Goal: Task Accomplishment & Management: Complete application form

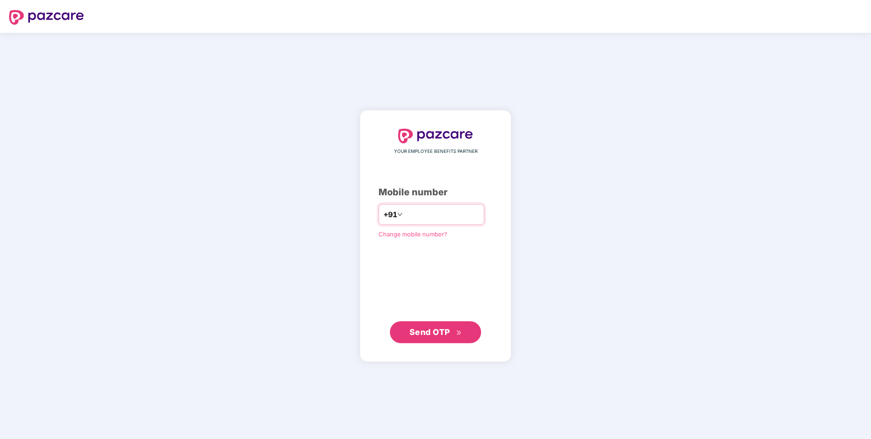
click at [414, 214] on input "number" at bounding box center [442, 214] width 75 height 15
click at [407, 208] on input "number" at bounding box center [442, 214] width 75 height 15
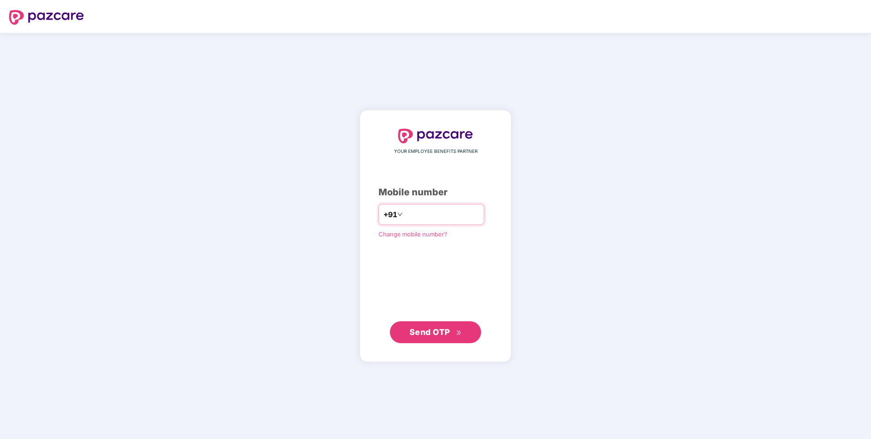
click at [405, 213] on input "number" at bounding box center [442, 214] width 75 height 15
click at [412, 216] on input "number" at bounding box center [442, 214] width 75 height 15
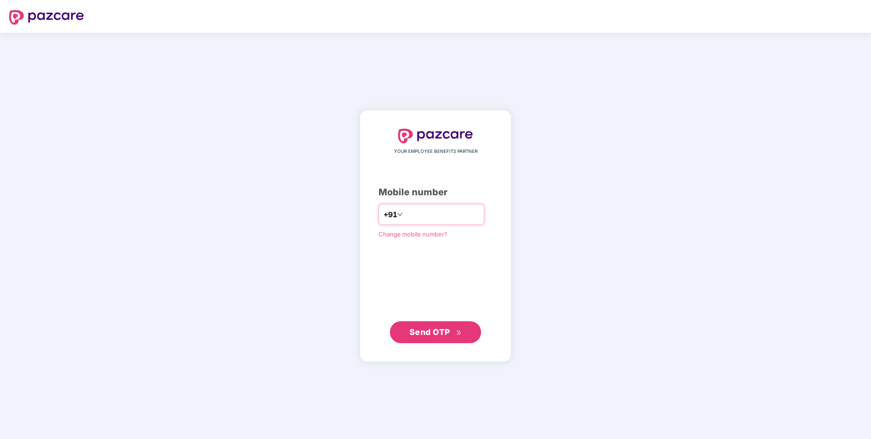
click at [406, 216] on input "number" at bounding box center [442, 214] width 75 height 15
click at [412, 214] on input "number" at bounding box center [442, 214] width 75 height 15
type input "**********"
click at [429, 332] on span "Send OTP" at bounding box center [430, 332] width 41 height 10
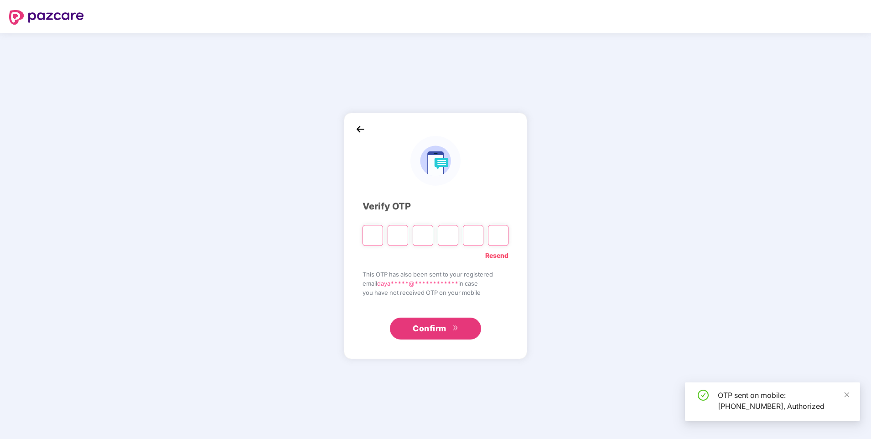
click at [368, 232] on input "Please enter verification code. Digit 1" at bounding box center [373, 235] width 21 height 21
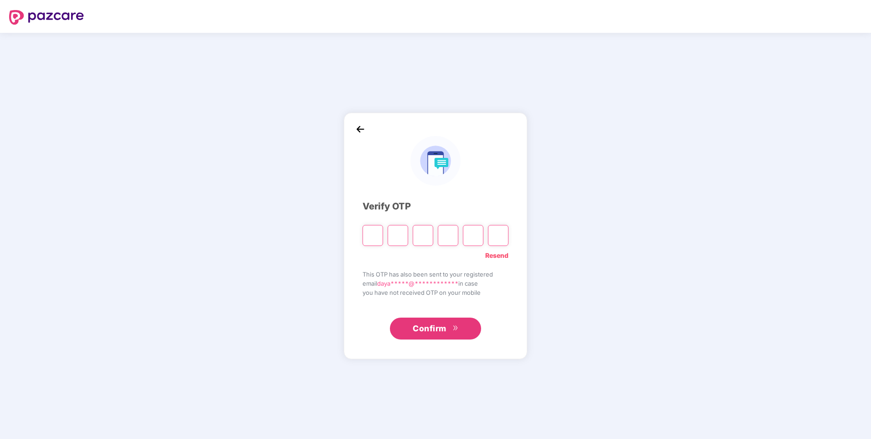
type input "*"
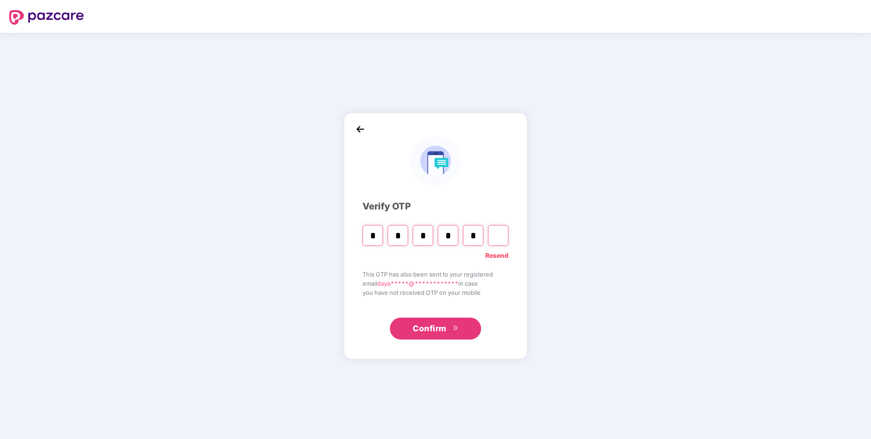
type input "*"
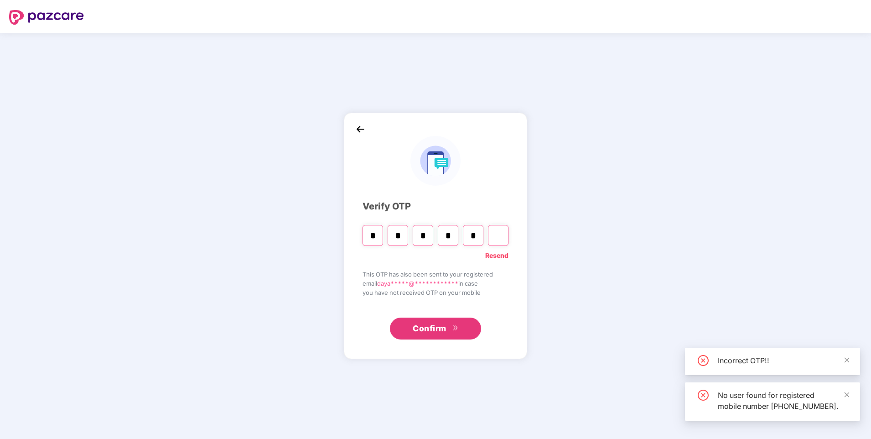
click at [471, 234] on input "*" at bounding box center [473, 235] width 21 height 21
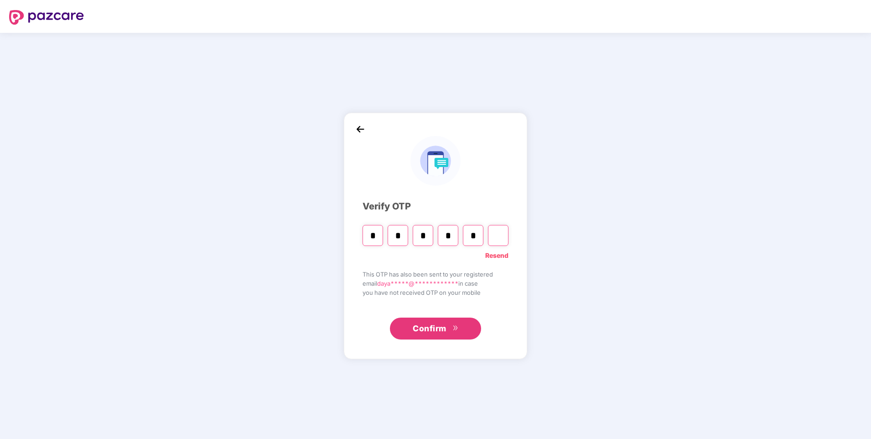
type input "*"
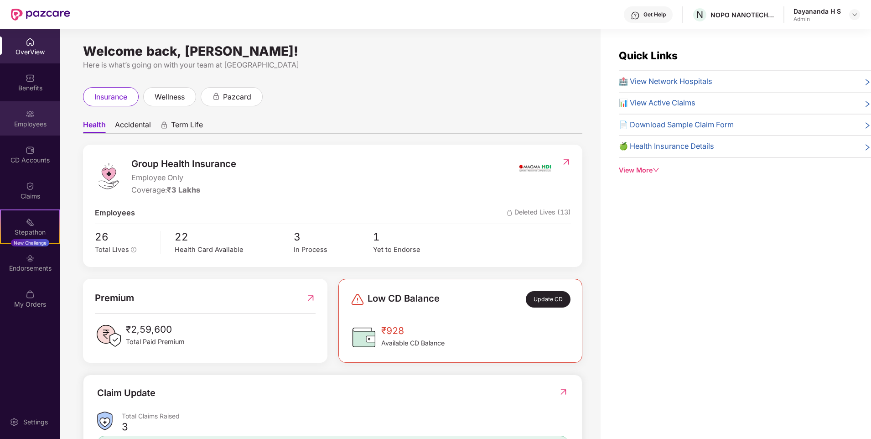
click at [29, 115] on img at bounding box center [30, 114] width 9 height 9
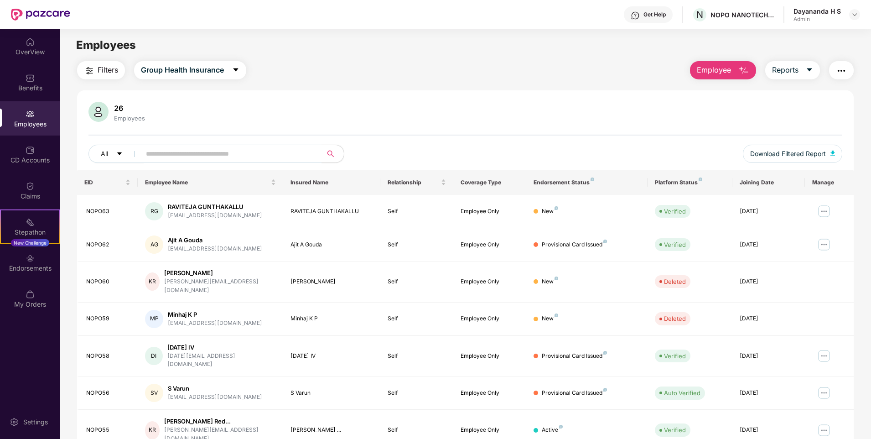
click at [727, 70] on span "Employee" at bounding box center [714, 69] width 34 height 11
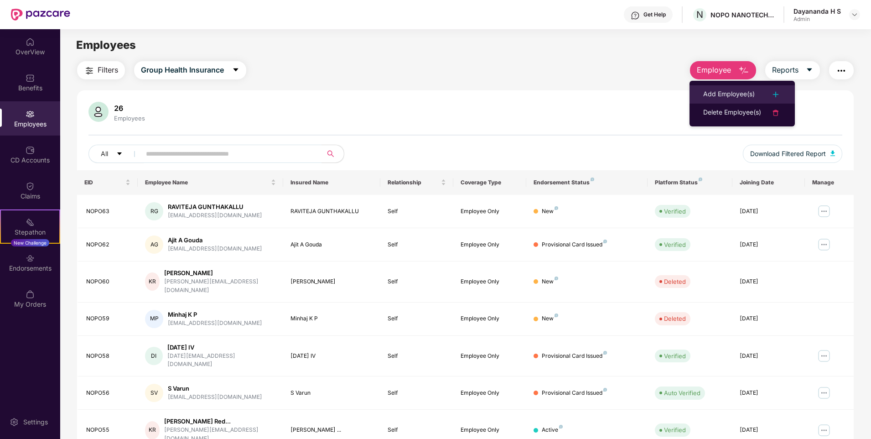
click at [715, 93] on div "Add Employee(s)" at bounding box center [730, 94] width 52 height 11
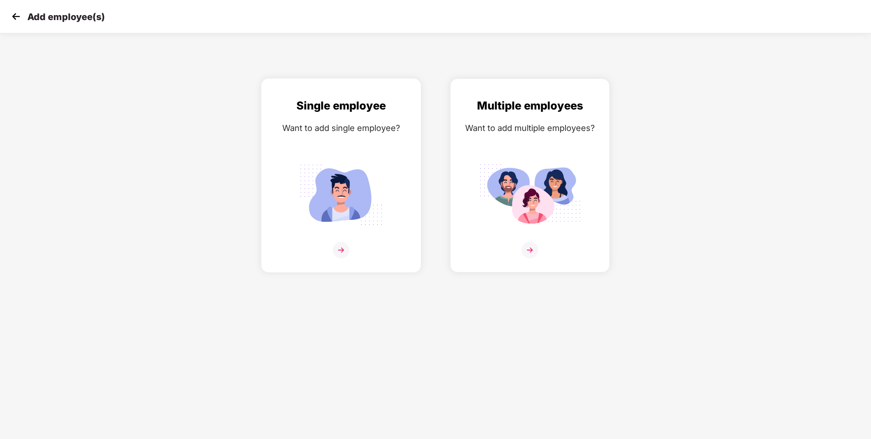
click at [342, 252] on img at bounding box center [341, 250] width 16 height 16
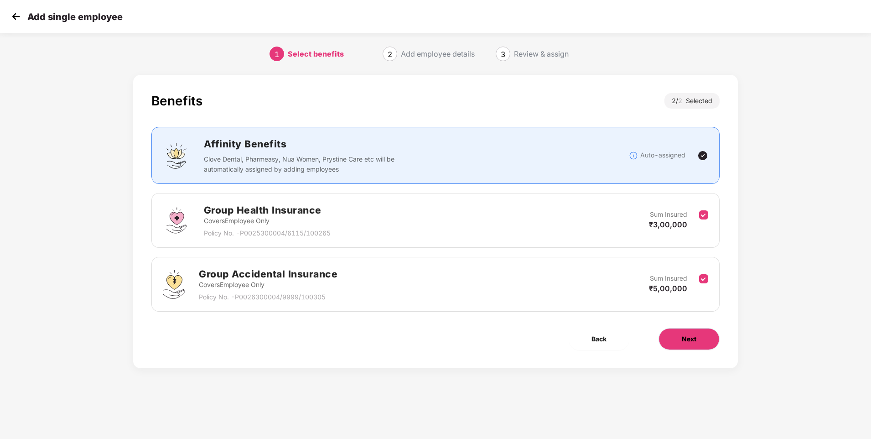
click at [688, 340] on span "Next" at bounding box center [689, 339] width 15 height 10
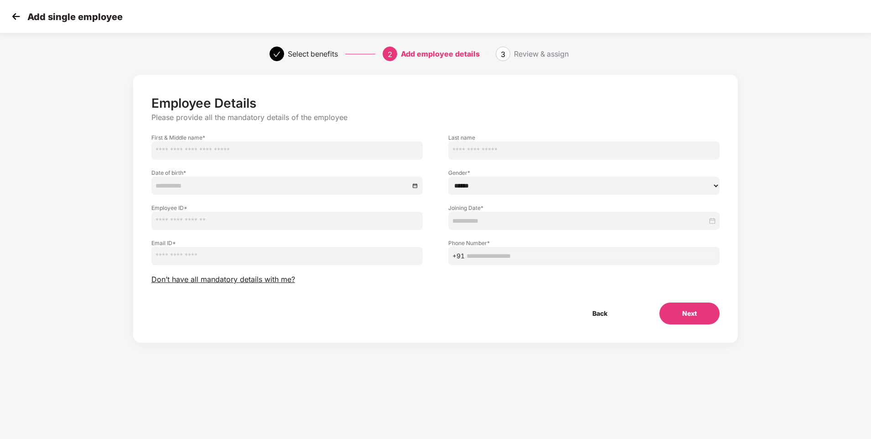
click at [306, 146] on input "text" at bounding box center [286, 150] width 271 height 18
paste input "**********"
type input "**********"
click at [476, 153] on input "text" at bounding box center [583, 150] width 271 height 18
click at [462, 148] on input "text" at bounding box center [583, 150] width 271 height 18
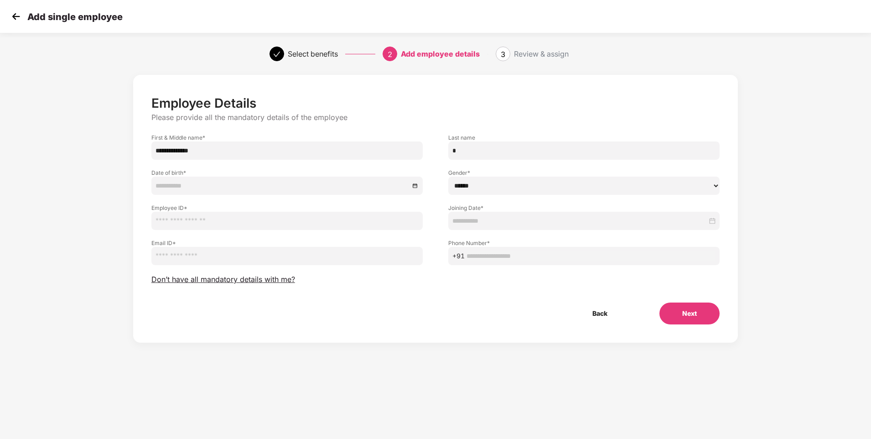
type input "*"
click at [459, 178] on select "****** **** ******" at bounding box center [583, 186] width 271 height 18
select select "****"
click at [448, 177] on select "****** **** ******" at bounding box center [583, 186] width 271 height 18
click at [223, 256] on input "email" at bounding box center [286, 256] width 271 height 18
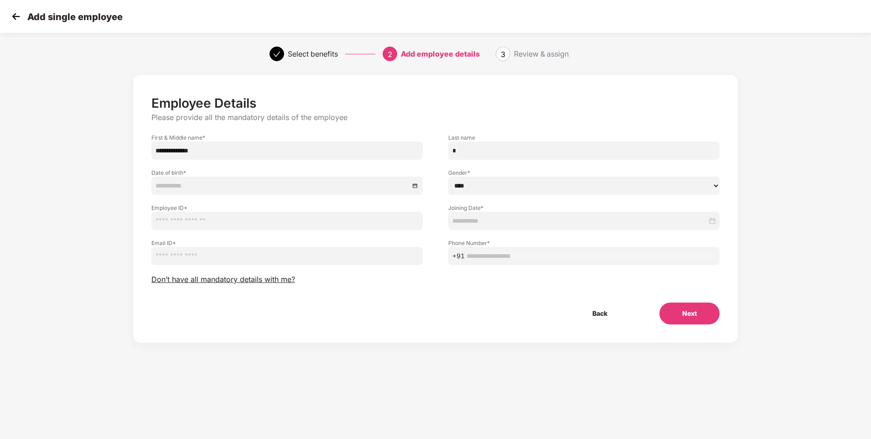
paste input "**********"
type input "**********"
click at [261, 153] on input "**********" at bounding box center [286, 150] width 271 height 18
type input "**********"
click at [499, 150] on input "*" at bounding box center [583, 150] width 271 height 18
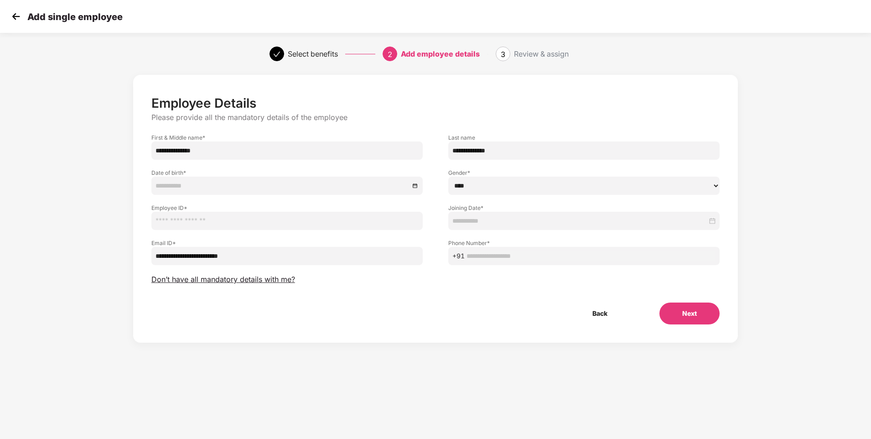
type input "**********"
click at [417, 188] on div at bounding box center [287, 186] width 263 height 10
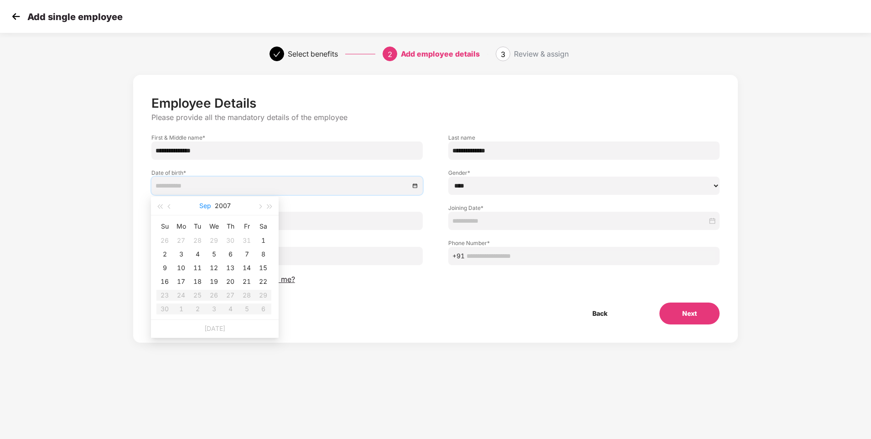
click at [209, 204] on button "Sep" at bounding box center [205, 206] width 12 height 18
type input "**********"
click at [268, 207] on span "button" at bounding box center [270, 206] width 5 height 5
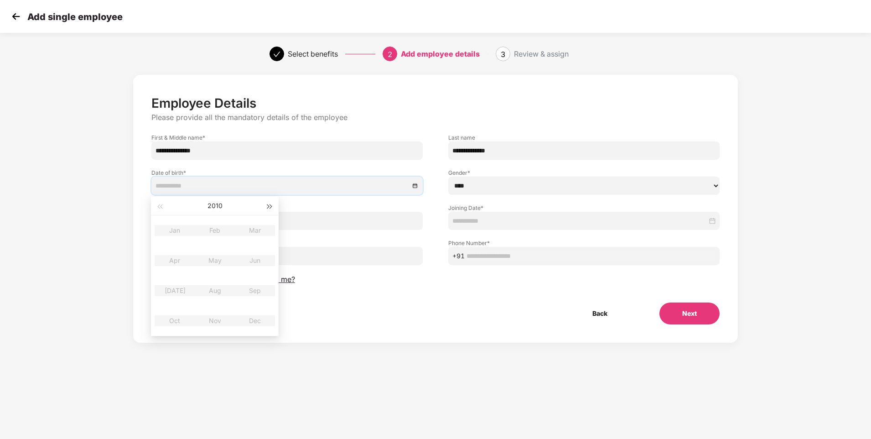
click at [268, 207] on span "button" at bounding box center [270, 206] width 5 height 5
click at [161, 209] on button "button" at bounding box center [160, 206] width 10 height 18
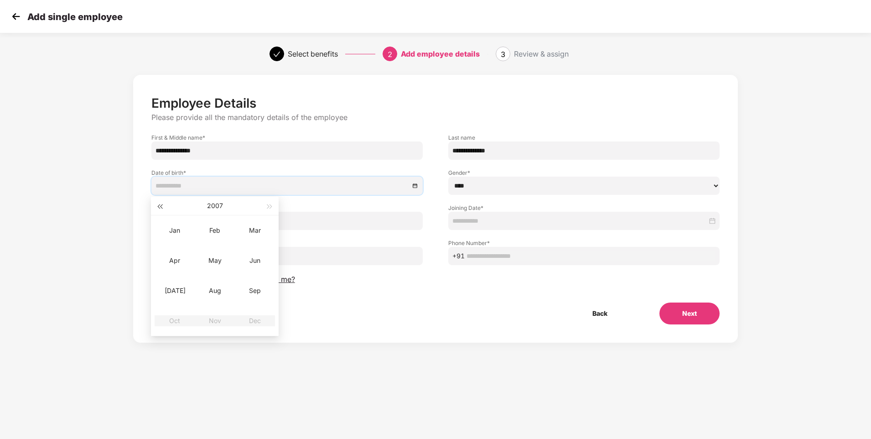
click at [161, 209] on button "button" at bounding box center [160, 206] width 10 height 18
click at [160, 207] on span "button" at bounding box center [159, 206] width 5 height 5
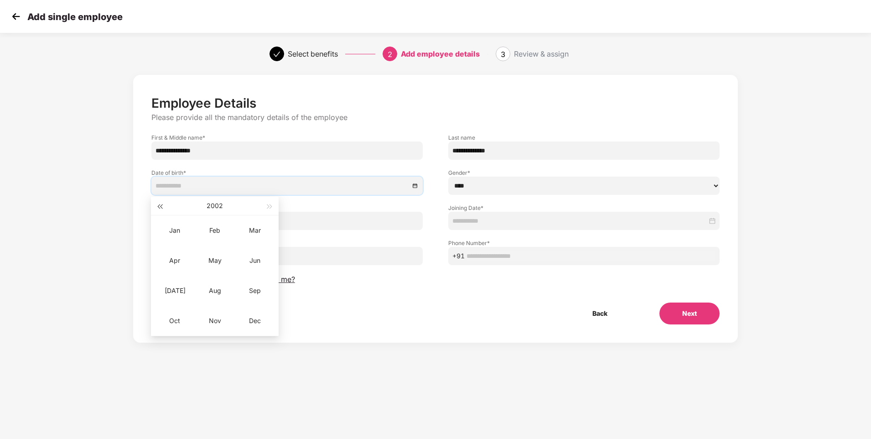
click at [160, 207] on span "button" at bounding box center [159, 206] width 5 height 5
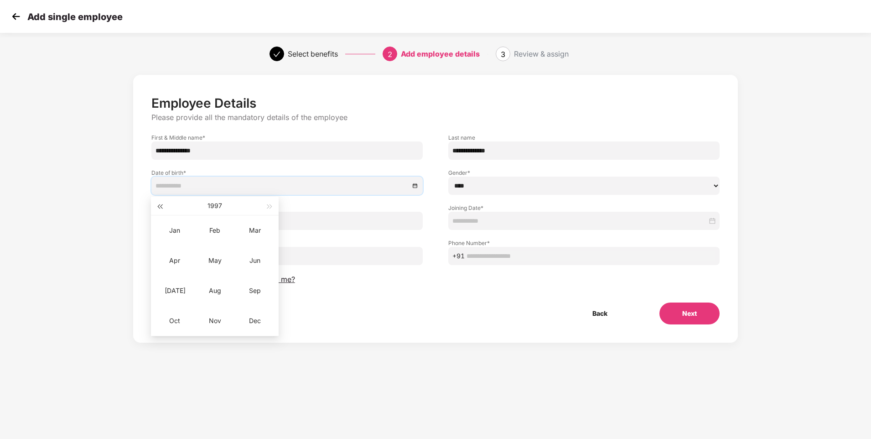
click at [160, 207] on span "button" at bounding box center [159, 206] width 5 height 5
type input "**********"
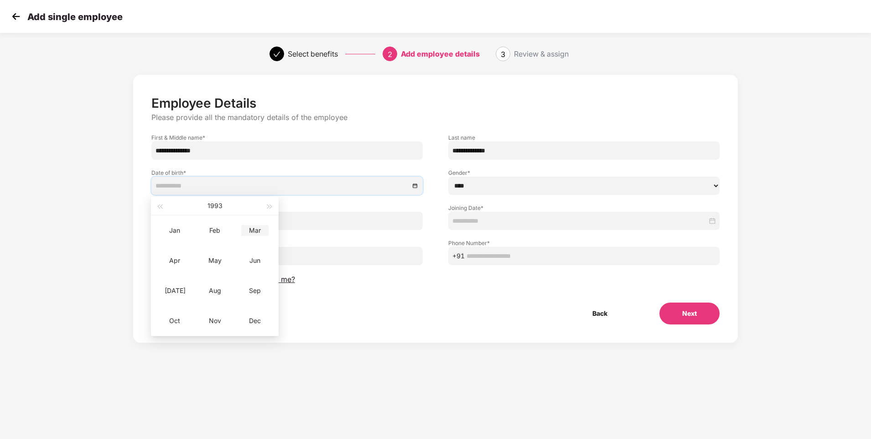
click at [250, 234] on div "Mar" at bounding box center [254, 230] width 27 height 11
type input "**********"
click at [262, 240] on div "6" at bounding box center [263, 240] width 11 height 11
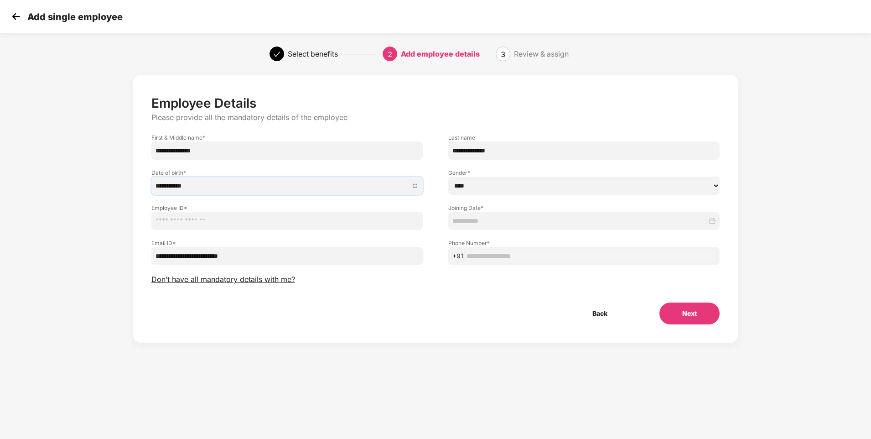
click at [182, 219] on input "text" at bounding box center [286, 221] width 271 height 18
click at [477, 219] on input at bounding box center [580, 221] width 255 height 10
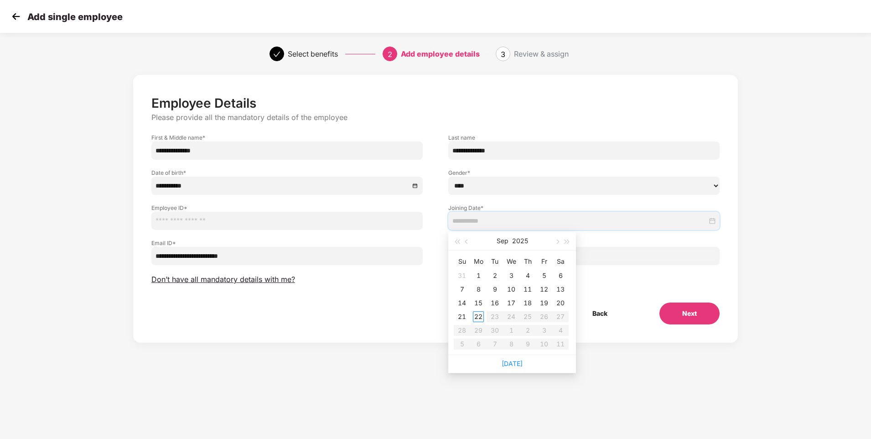
type input "**********"
click at [475, 311] on td "22" at bounding box center [478, 317] width 16 height 14
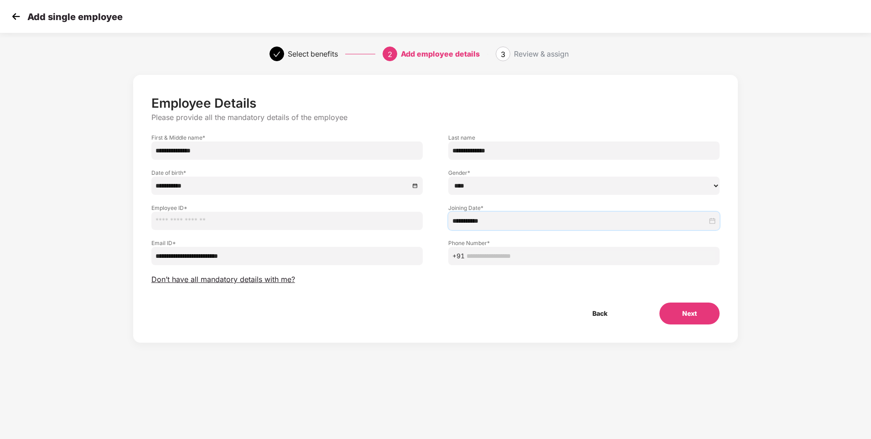
click at [207, 221] on input "text" at bounding box center [286, 221] width 271 height 18
type input "******"
click at [490, 260] on input "text" at bounding box center [591, 256] width 249 height 10
type input "**********"
click at [687, 314] on button "Next" at bounding box center [690, 313] width 60 height 22
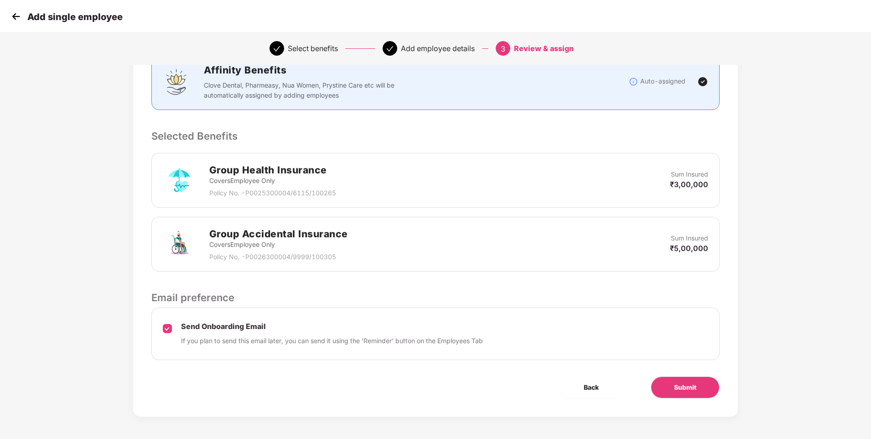
scroll to position [184, 0]
click at [685, 378] on button "Submit" at bounding box center [685, 387] width 69 height 22
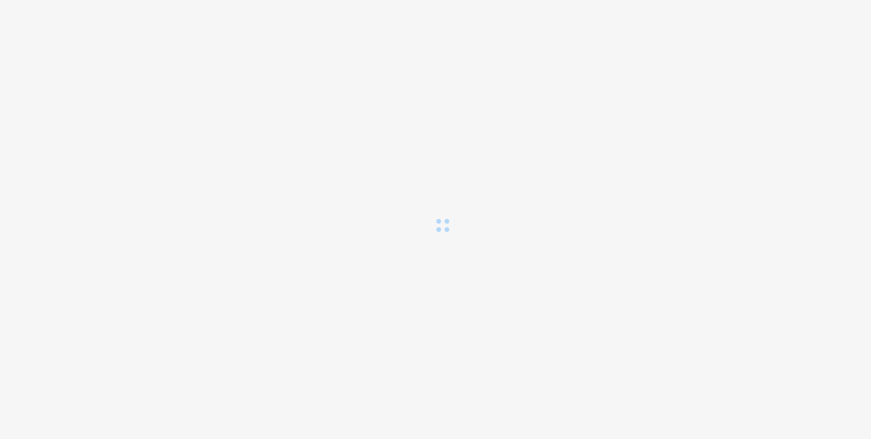
scroll to position [0, 0]
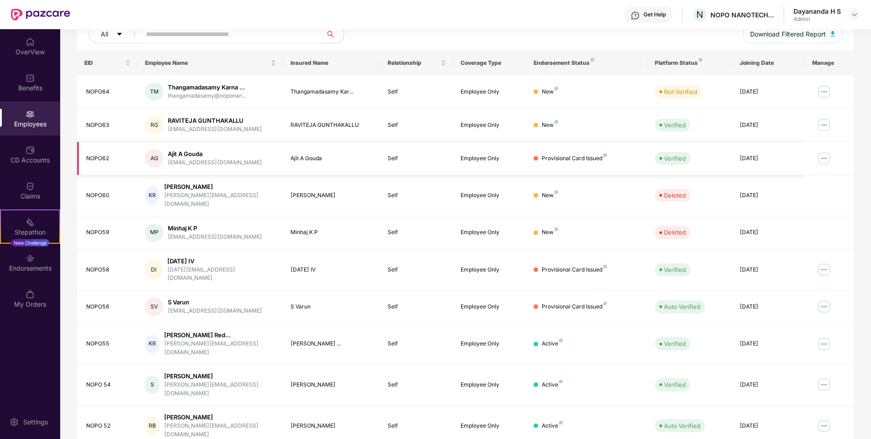
scroll to position [122, 0]
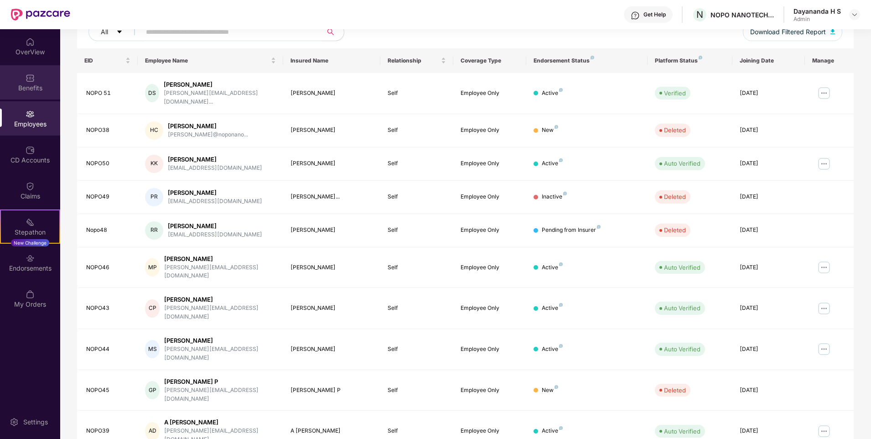
click at [27, 80] on img at bounding box center [30, 77] width 9 height 9
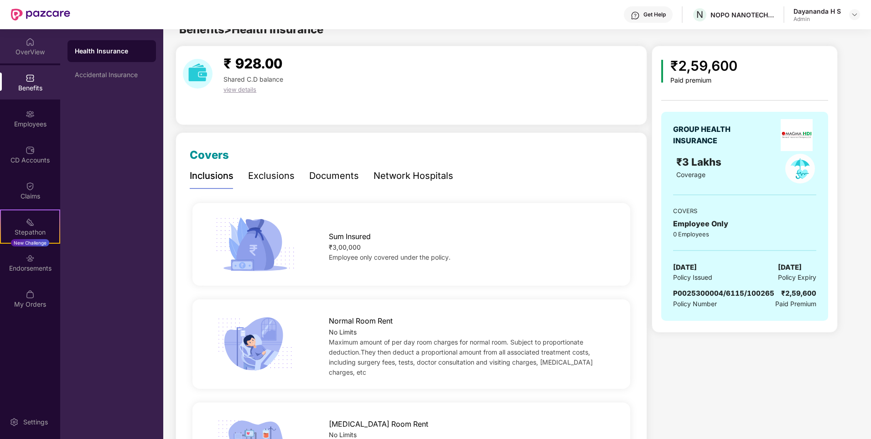
scroll to position [0, 0]
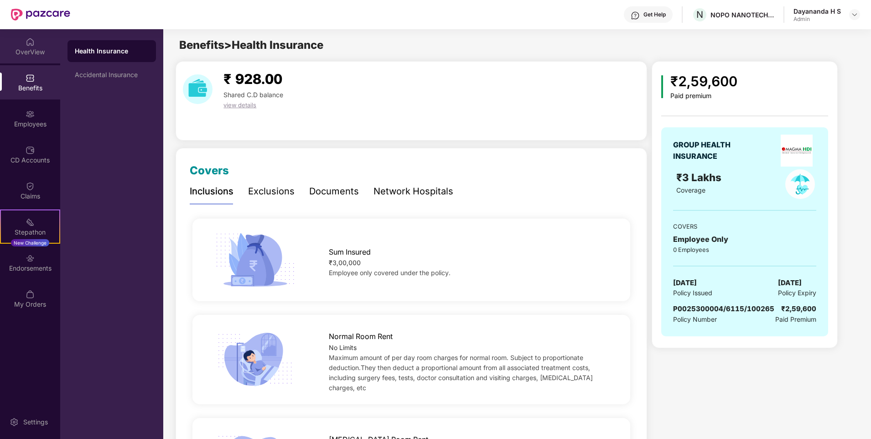
click at [32, 47] on div "OverView" at bounding box center [30, 46] width 60 height 34
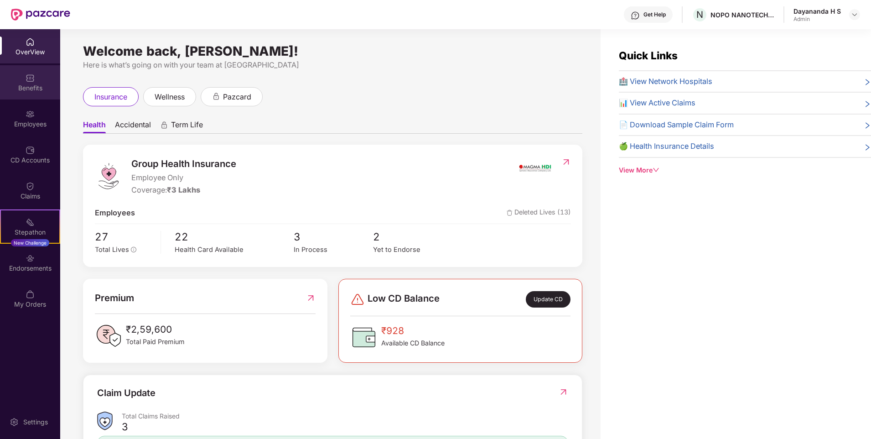
click at [39, 85] on div "Benefits" at bounding box center [30, 87] width 60 height 9
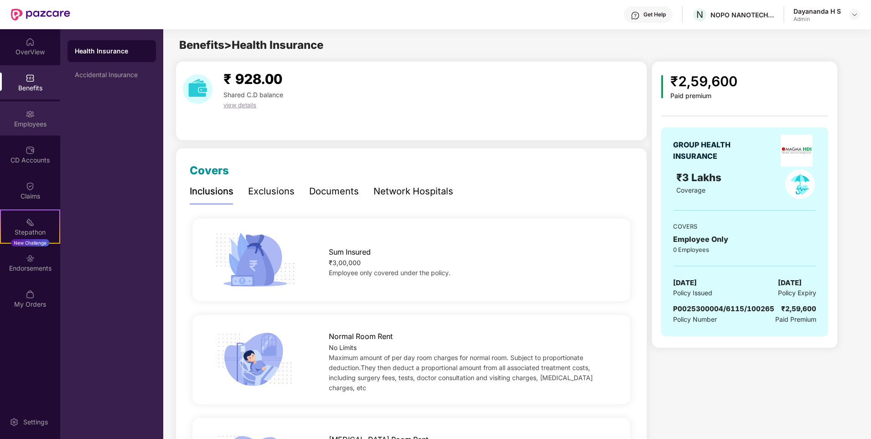
click at [34, 123] on div "Employees" at bounding box center [30, 124] width 60 height 9
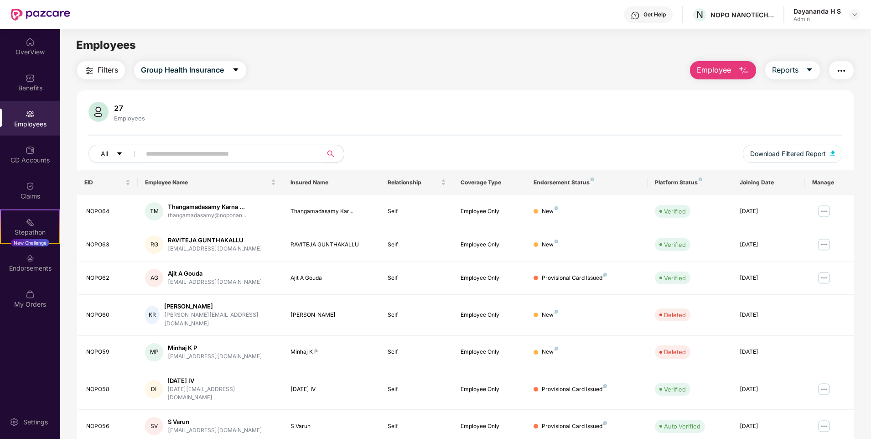
click at [168, 156] on input "text" at bounding box center [228, 154] width 164 height 14
click at [207, 111] on div "27 Employees" at bounding box center [466, 113] width 754 height 22
click at [35, 78] on div "Benefits" at bounding box center [30, 82] width 60 height 34
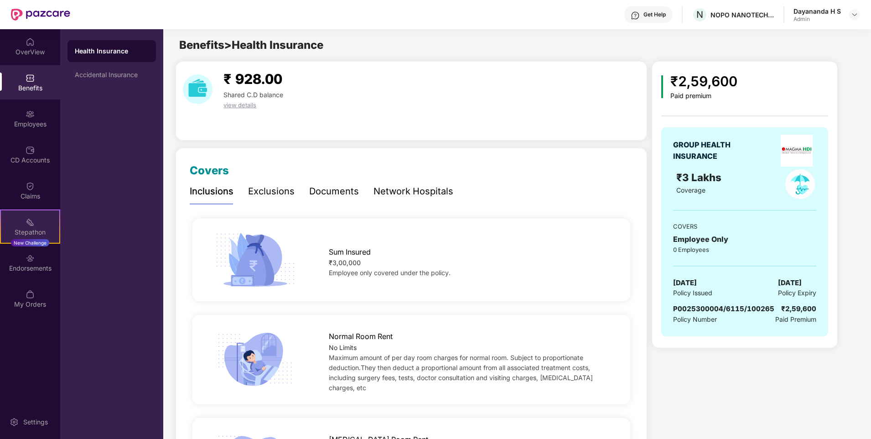
click at [35, 228] on div "Stepathon" at bounding box center [30, 232] width 58 height 9
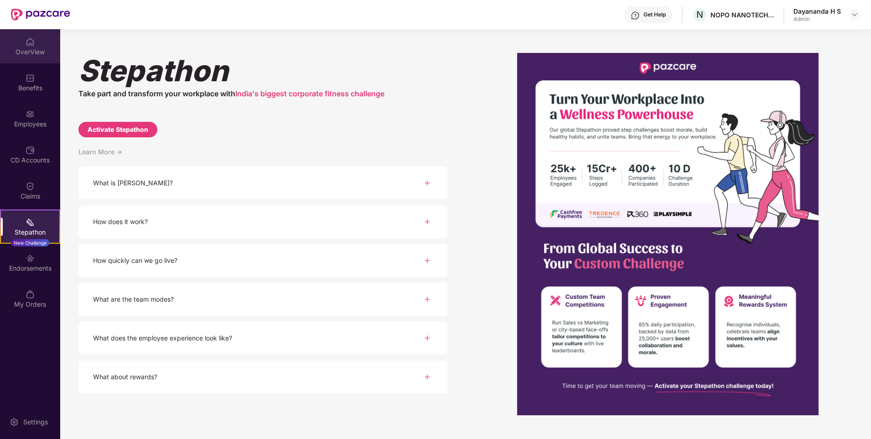
click at [24, 50] on div "OverView" at bounding box center [30, 51] width 60 height 9
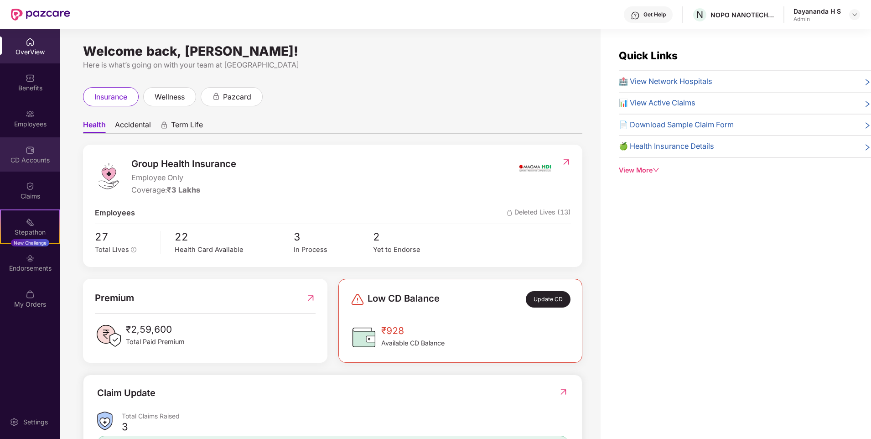
click at [29, 156] on div "CD Accounts" at bounding box center [30, 160] width 60 height 9
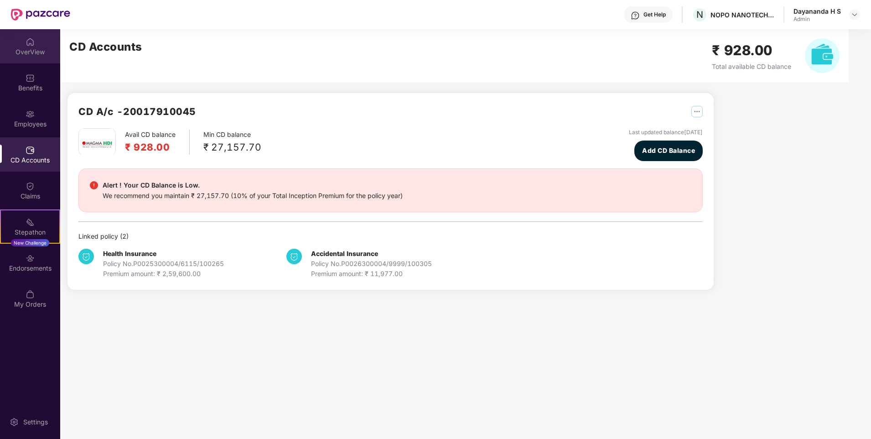
click at [30, 42] on img at bounding box center [30, 41] width 9 height 9
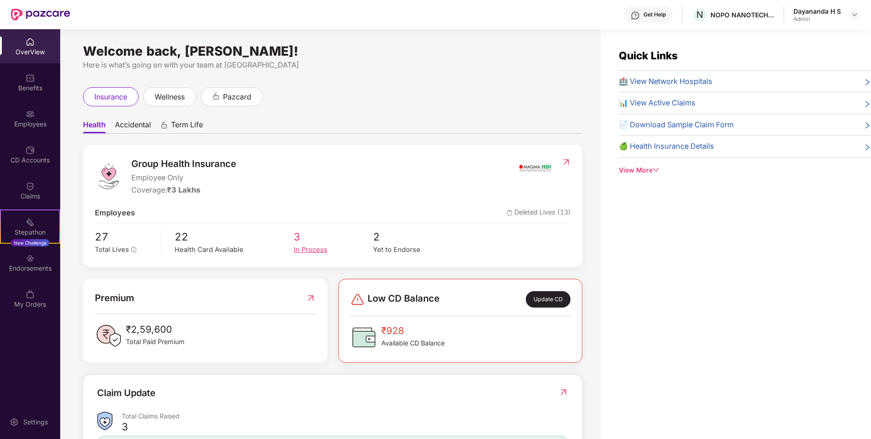
click at [300, 245] on div "In Process" at bounding box center [333, 250] width 79 height 10
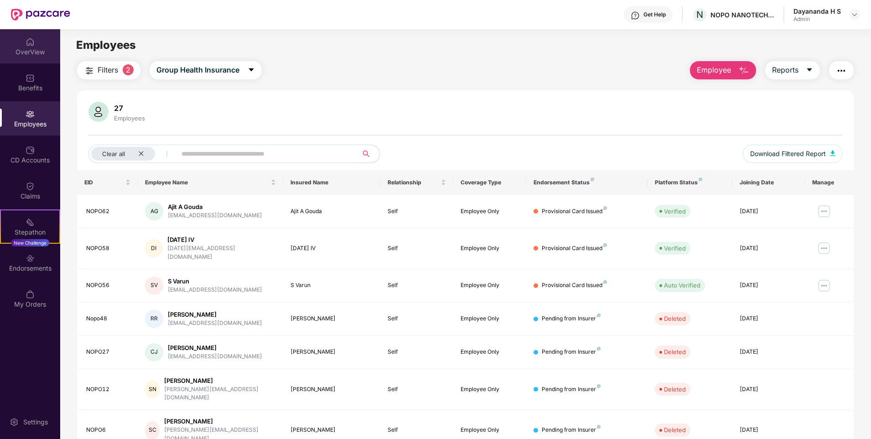
click at [31, 42] on img at bounding box center [30, 41] width 9 height 9
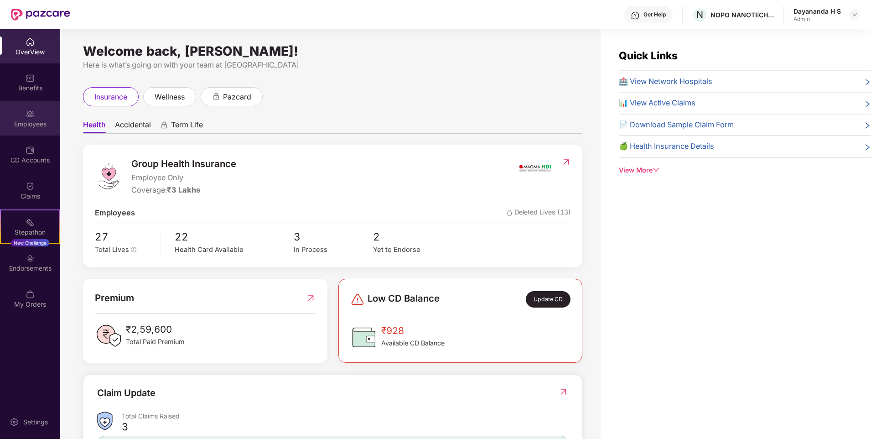
click at [30, 116] on img at bounding box center [30, 114] width 9 height 9
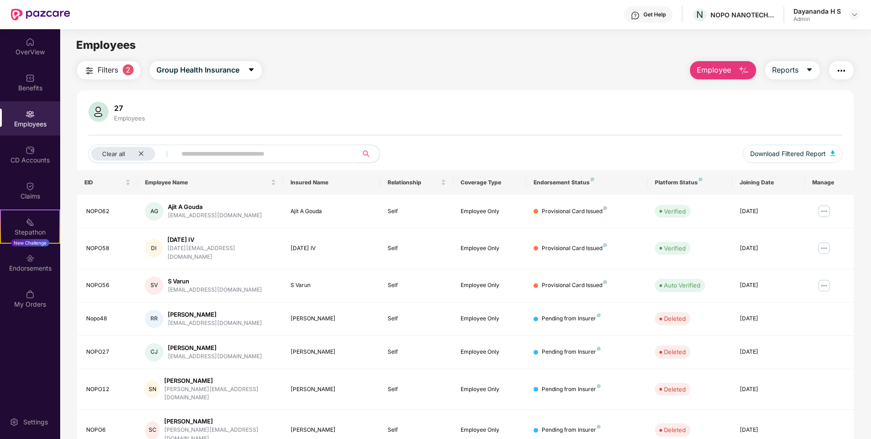
click at [109, 70] on span "Filters" at bounding box center [108, 69] width 21 height 11
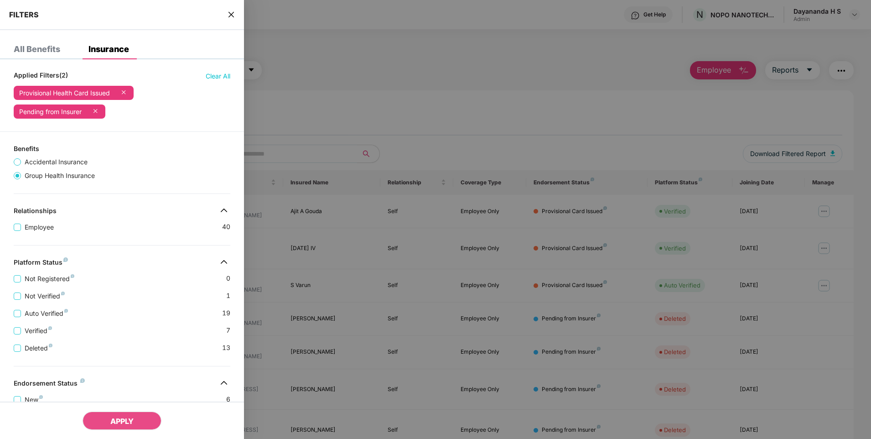
click at [234, 12] on icon "close" at bounding box center [231, 14] width 5 height 5
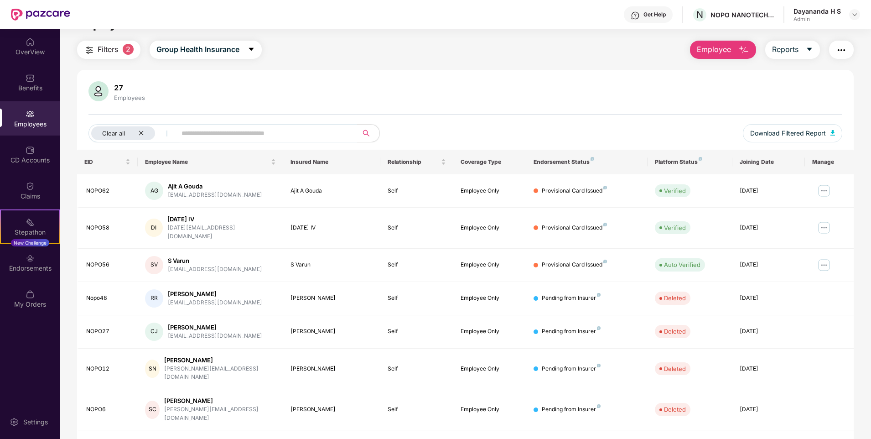
scroll to position [29, 0]
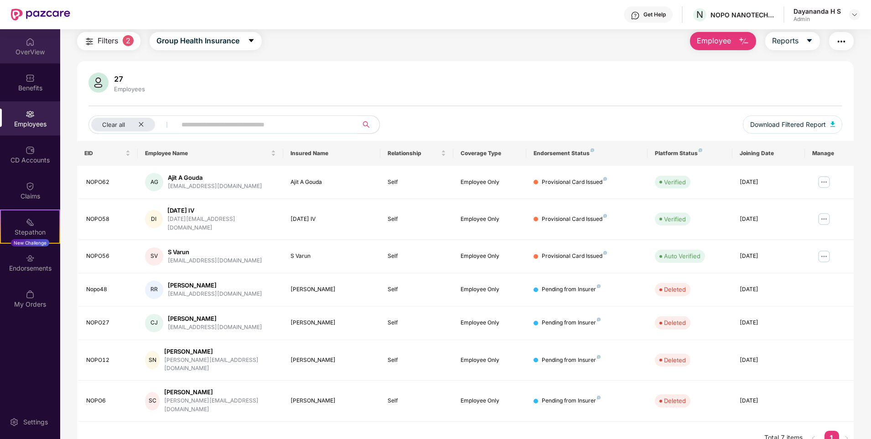
click at [30, 50] on div "OverView" at bounding box center [30, 51] width 60 height 9
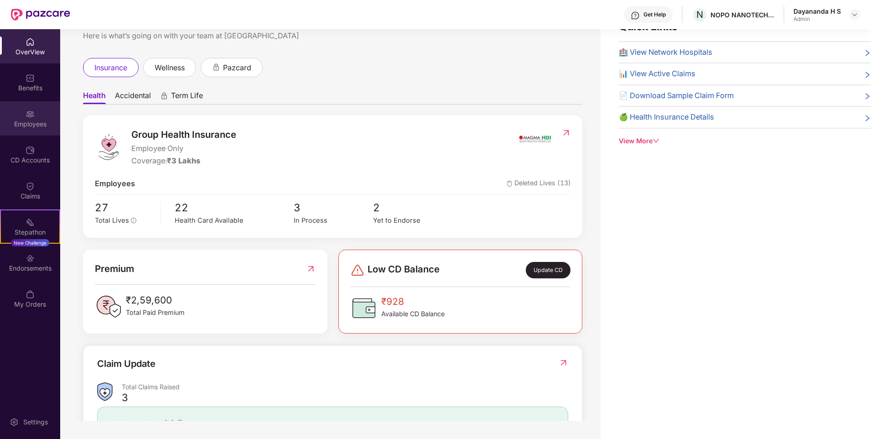
click at [18, 117] on div "Employees" at bounding box center [30, 118] width 60 height 34
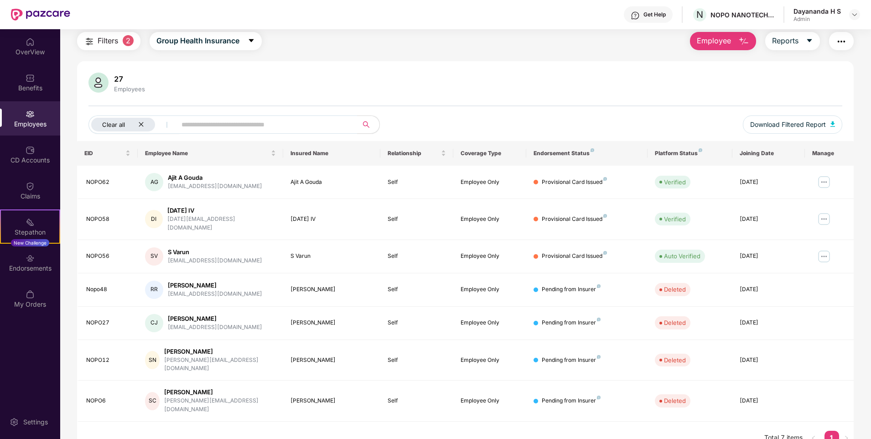
click at [141, 125] on icon "close" at bounding box center [141, 124] width 6 height 6
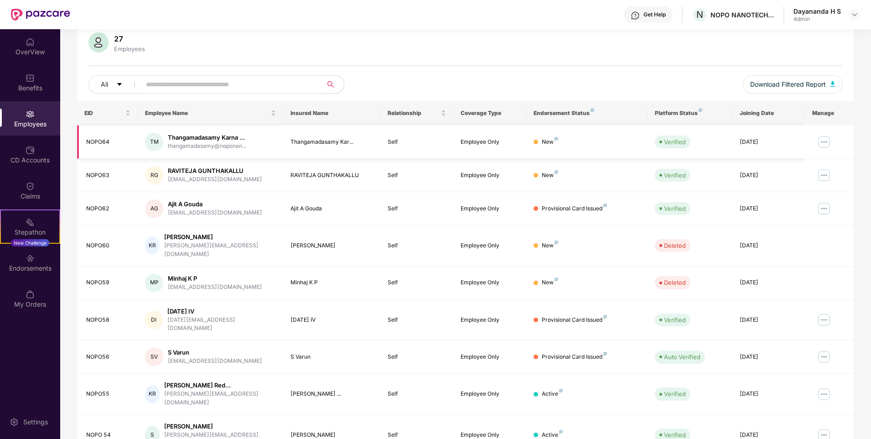
scroll to position [122, 0]
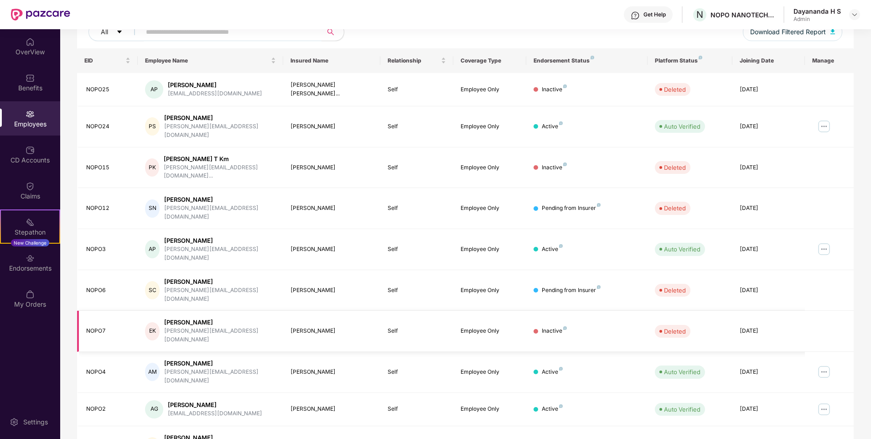
scroll to position [0, 0]
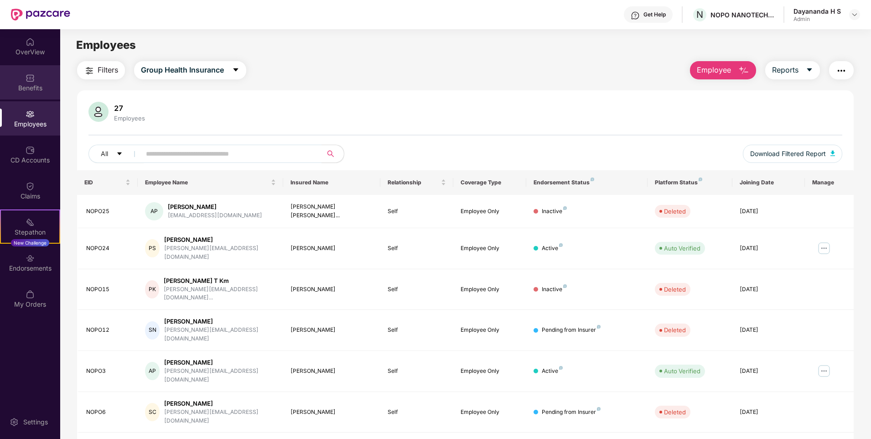
click at [28, 74] on img at bounding box center [30, 77] width 9 height 9
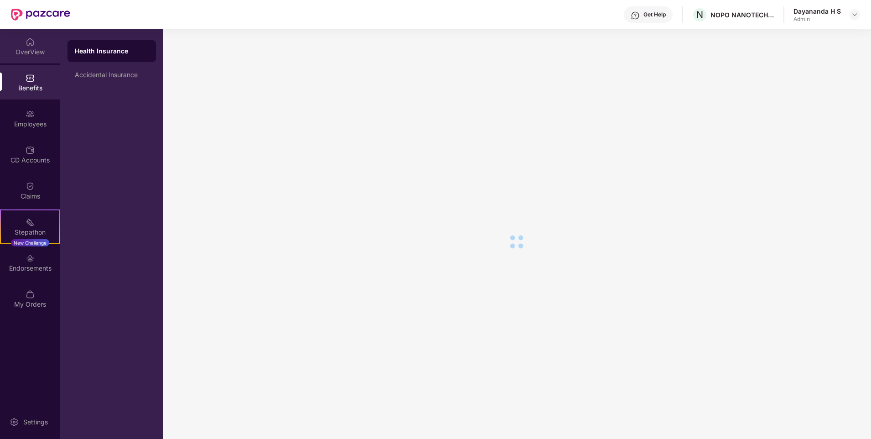
click at [25, 44] on div "OverView" at bounding box center [30, 46] width 60 height 34
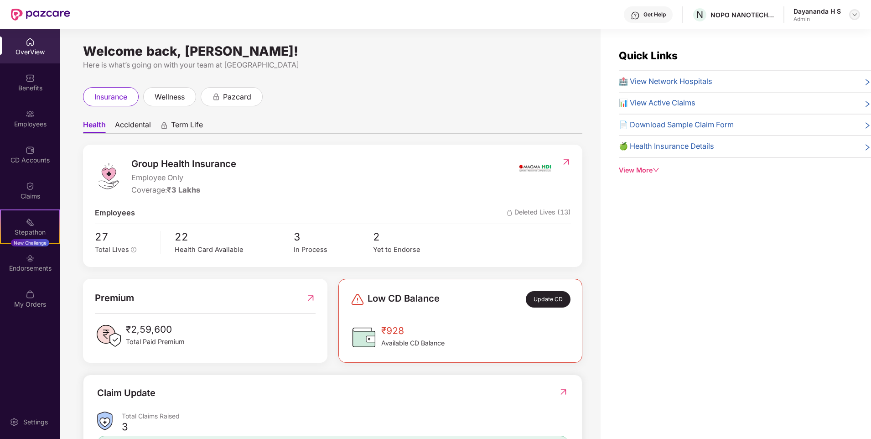
click at [855, 15] on img at bounding box center [854, 14] width 7 height 7
click at [777, 51] on div "Logout" at bounding box center [812, 54] width 119 height 18
